Goal: Find specific page/section: Find specific page/section

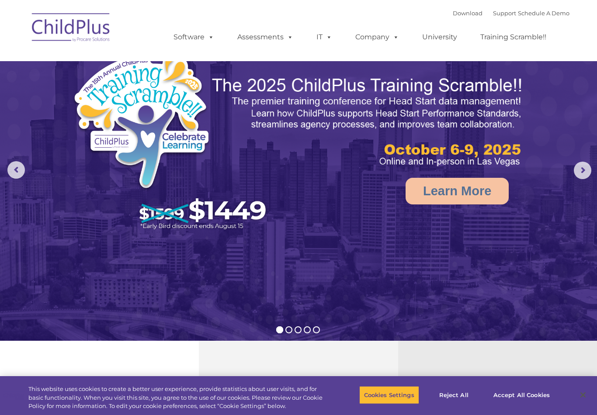
select select "MEDIUM"
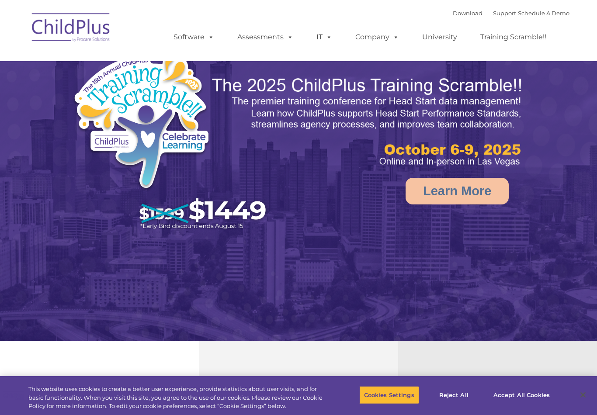
select select "MEDIUM"
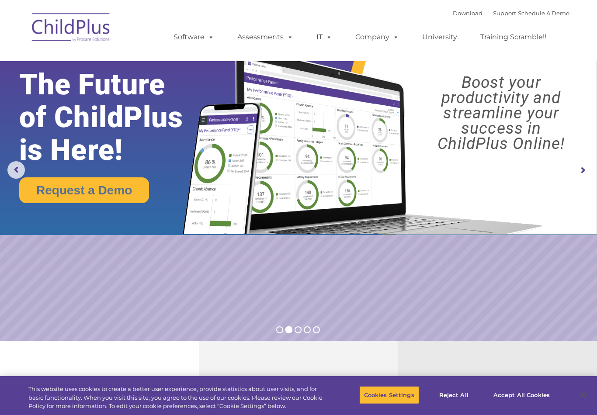
select select "MEDIUM"
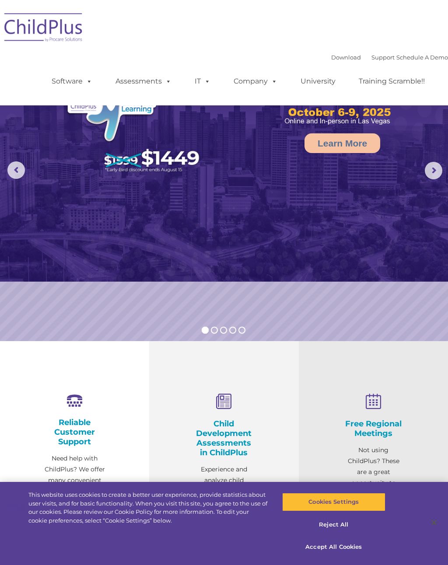
select select "MEDIUM"
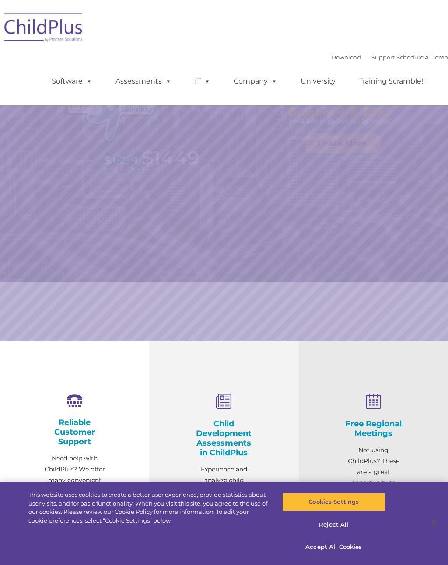
select select "MEDIUM"
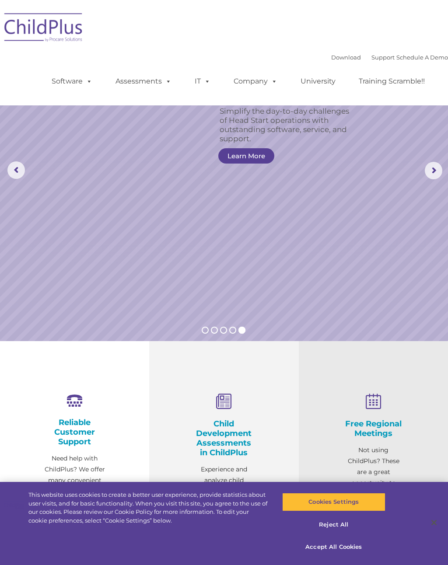
click at [335, 60] on link "Download" at bounding box center [346, 57] width 30 height 7
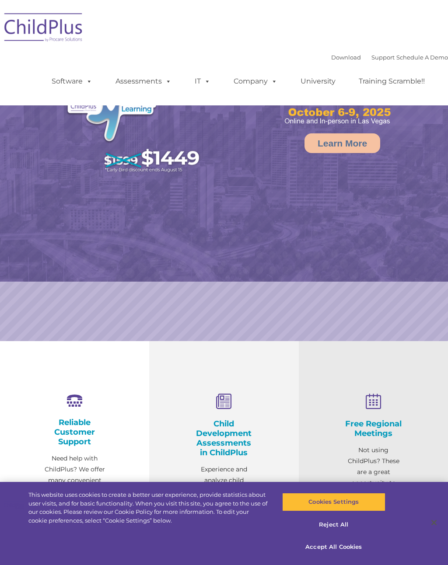
select select "MEDIUM"
